Goal: Transaction & Acquisition: Purchase product/service

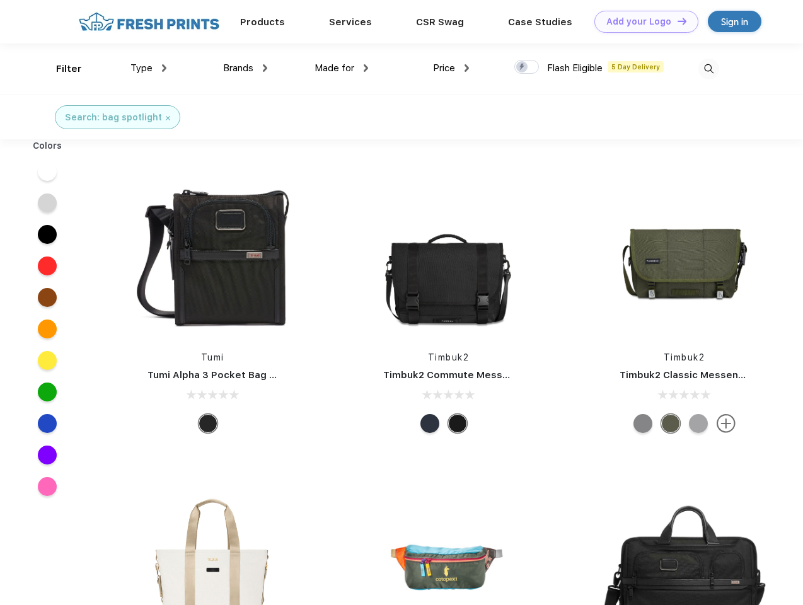
scroll to position [1, 0]
click at [642, 21] on link "Add your Logo Design Tool" at bounding box center [647, 22] width 104 height 22
click at [0, 0] on div "Design Tool" at bounding box center [0, 0] width 0 height 0
click at [677, 21] on link "Add your Logo Design Tool" at bounding box center [647, 22] width 104 height 22
click at [61, 69] on div "Filter" at bounding box center [69, 69] width 26 height 15
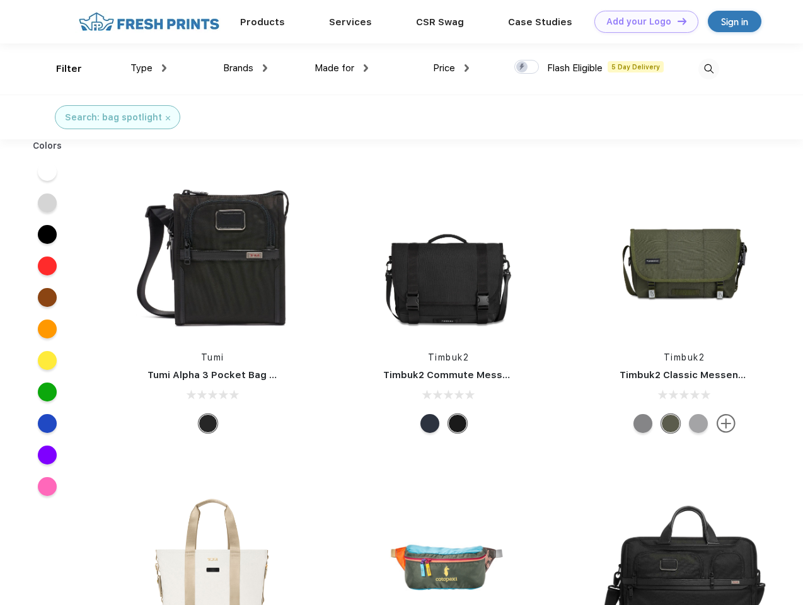
click at [149, 68] on span "Type" at bounding box center [142, 67] width 22 height 11
click at [245, 68] on span "Brands" at bounding box center [238, 67] width 30 height 11
click at [342, 68] on span "Made for" at bounding box center [335, 67] width 40 height 11
click at [451, 68] on span "Price" at bounding box center [444, 67] width 22 height 11
click at [527, 67] on div at bounding box center [526, 67] width 25 height 14
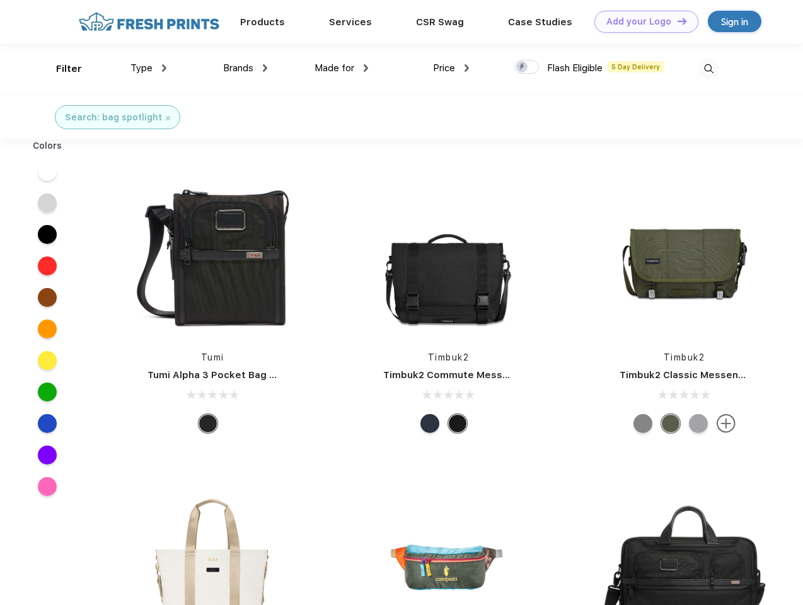
click at [523, 67] on input "checkbox" at bounding box center [518, 63] width 8 height 8
click at [709, 69] on img at bounding box center [709, 69] width 21 height 21
